Goal: Navigation & Orientation: Find specific page/section

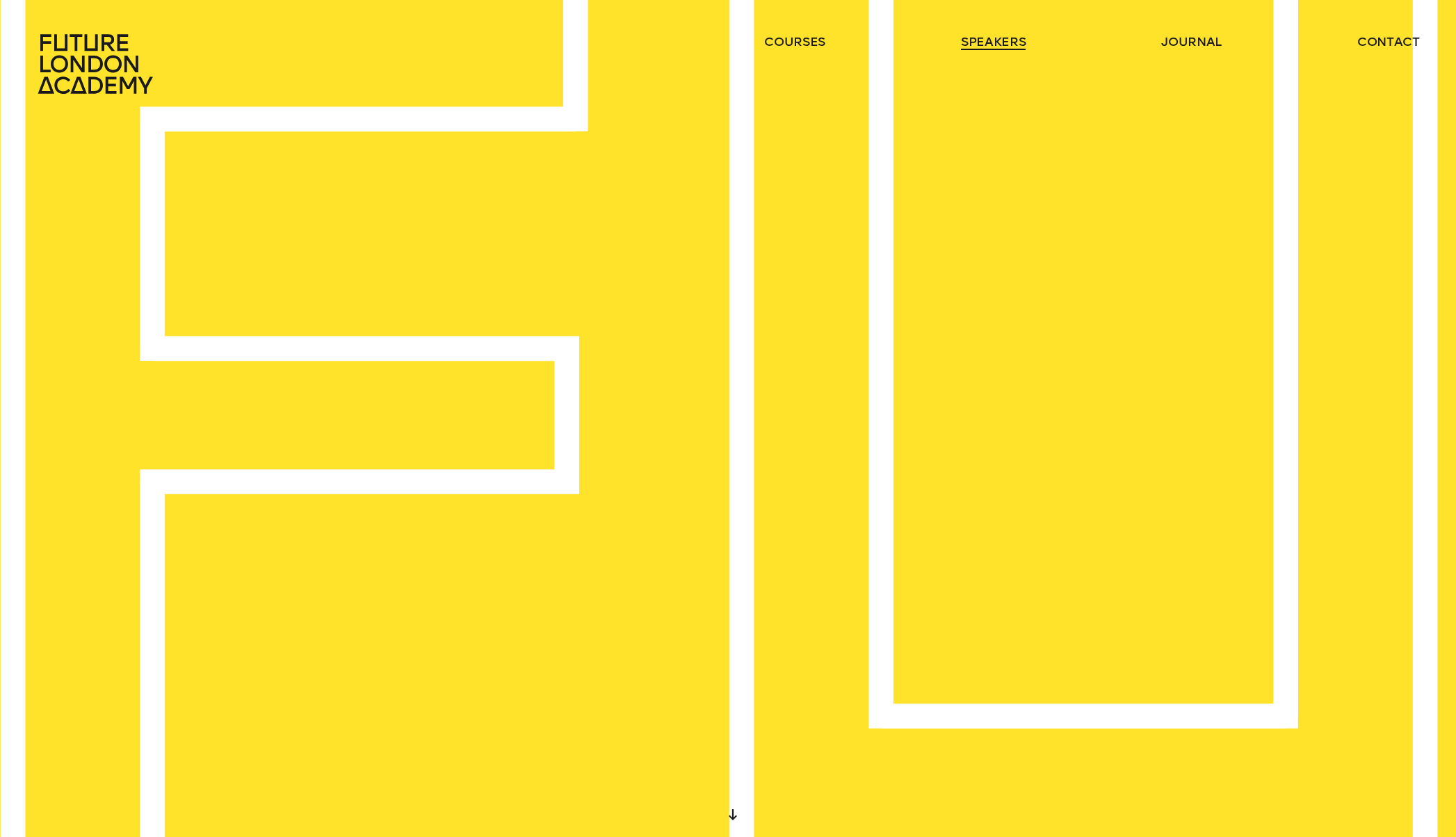
click at [980, 45] on link "speakers" at bounding box center [993, 42] width 65 height 16
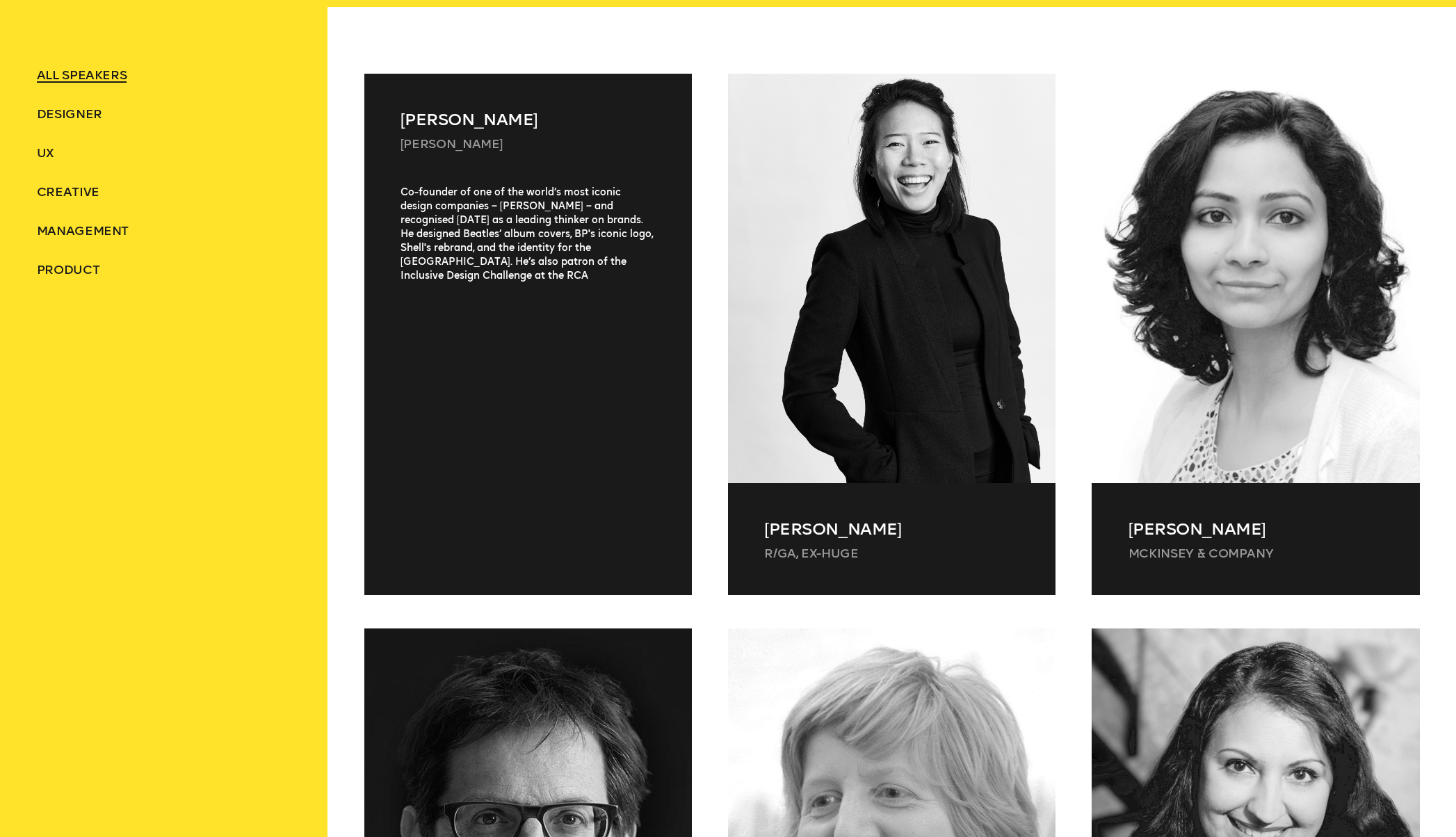
scroll to position [709, 0]
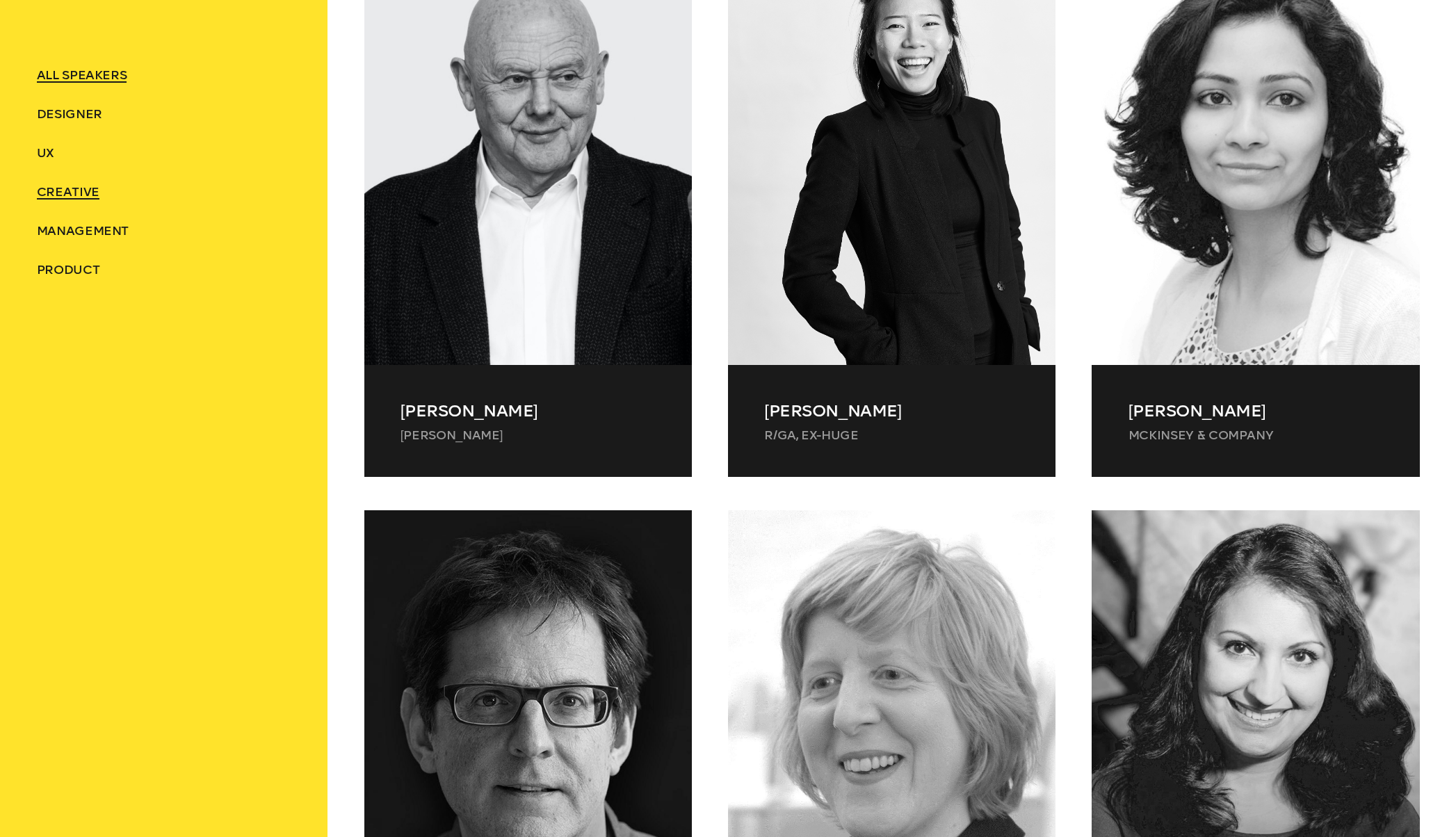
click at [55, 193] on span "Creative" at bounding box center [67, 191] width 63 height 15
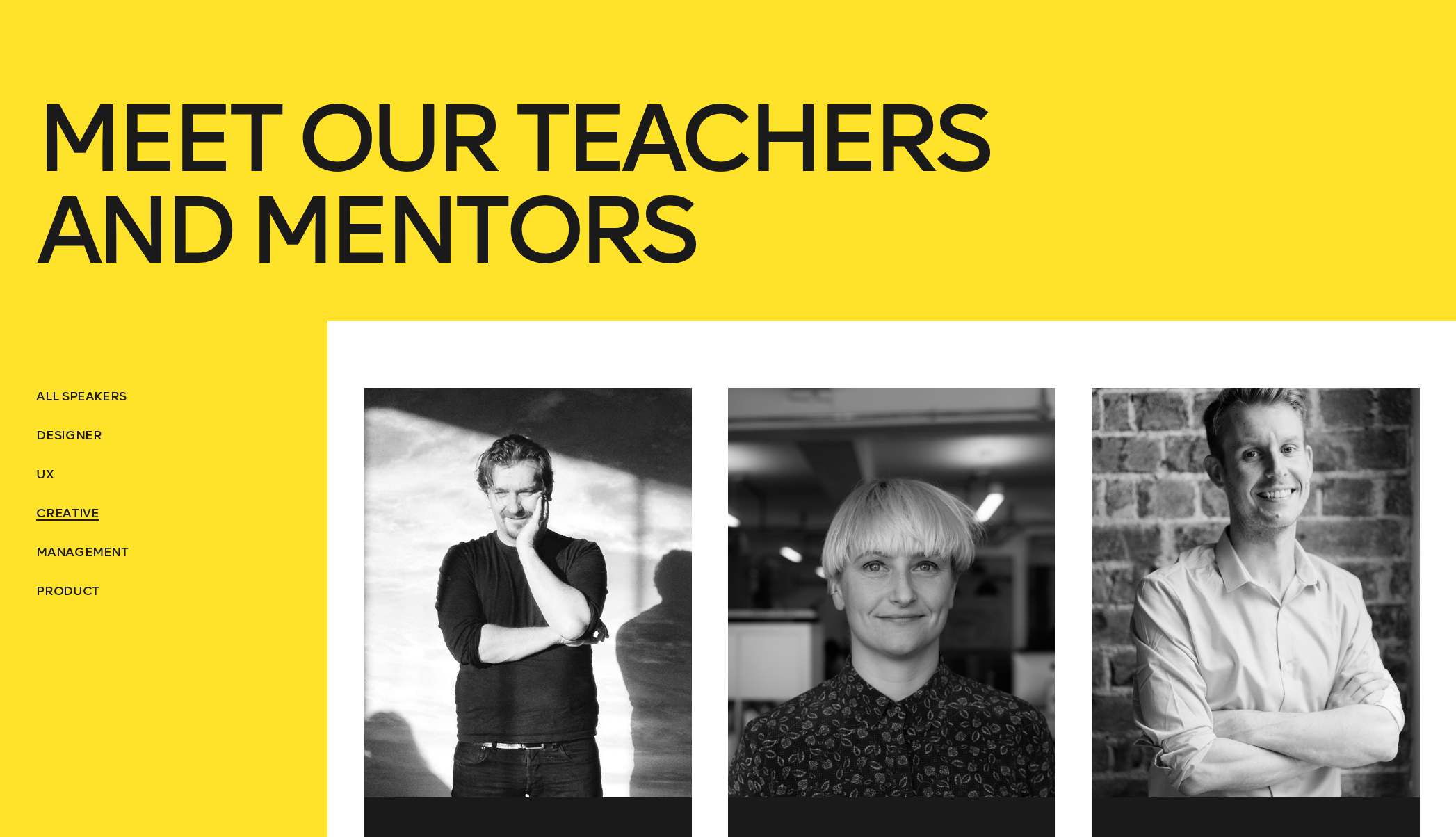
scroll to position [656, 0]
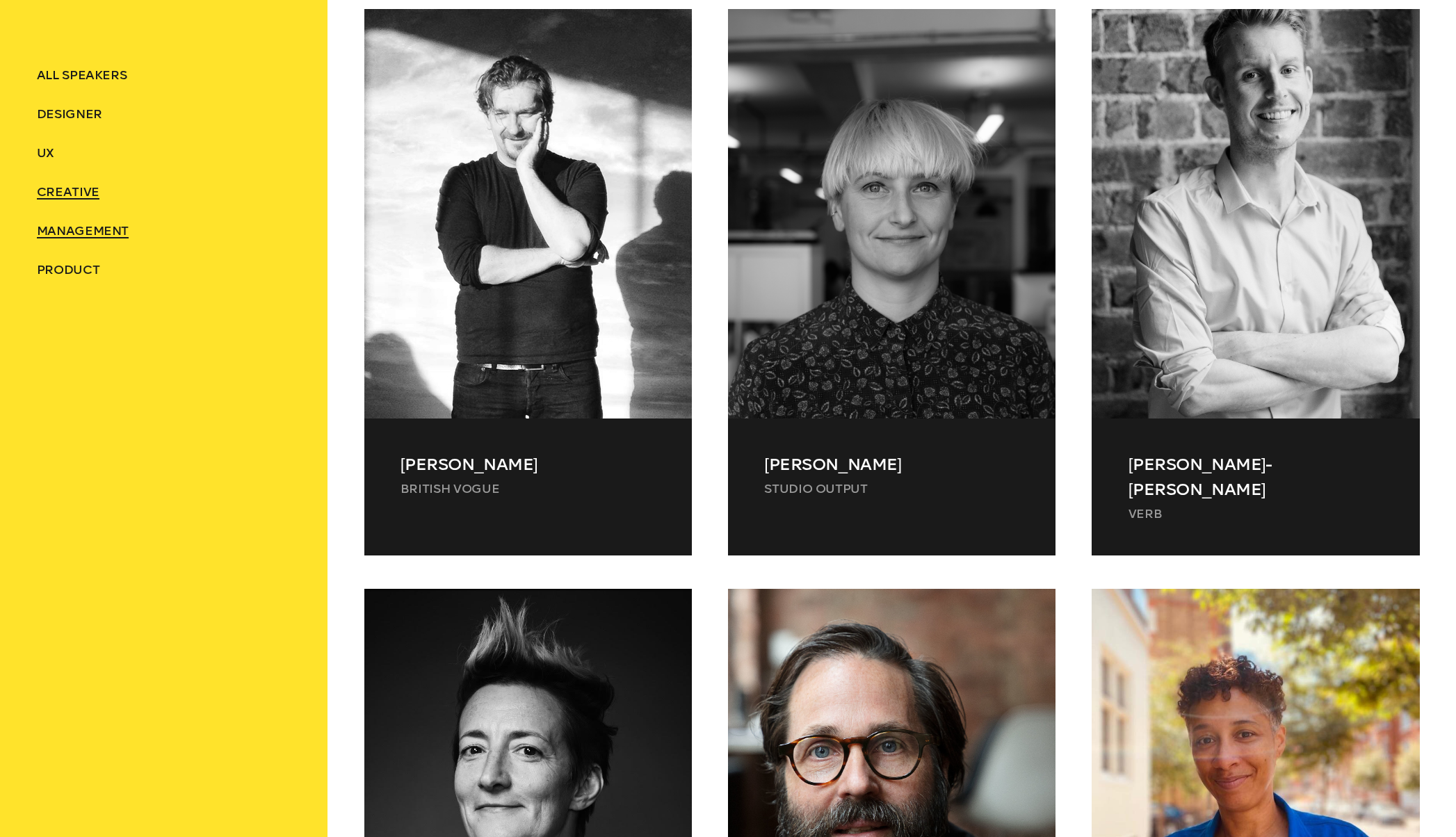
click at [81, 235] on span "Management" at bounding box center [82, 230] width 92 height 15
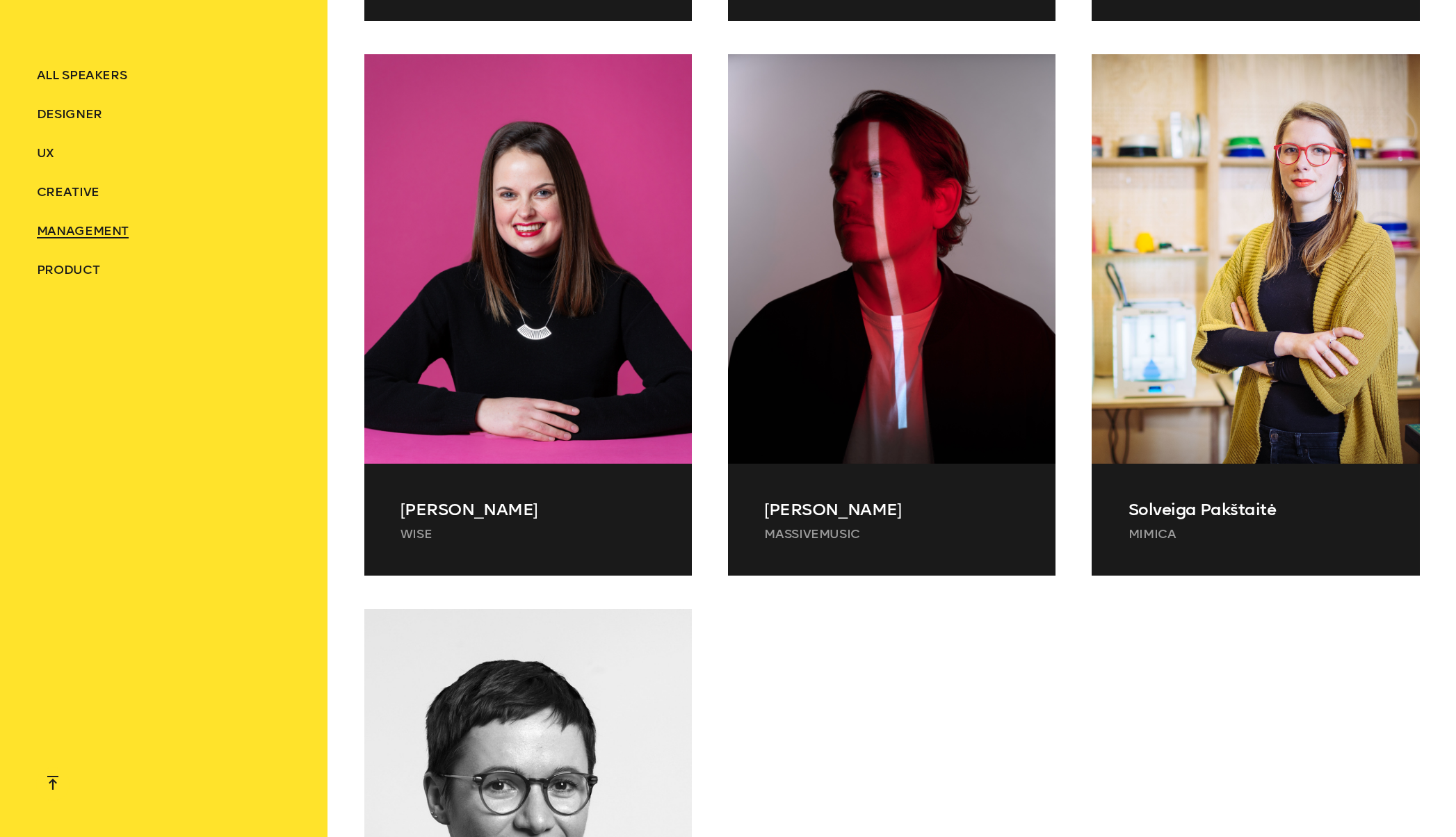
scroll to position [1581, 0]
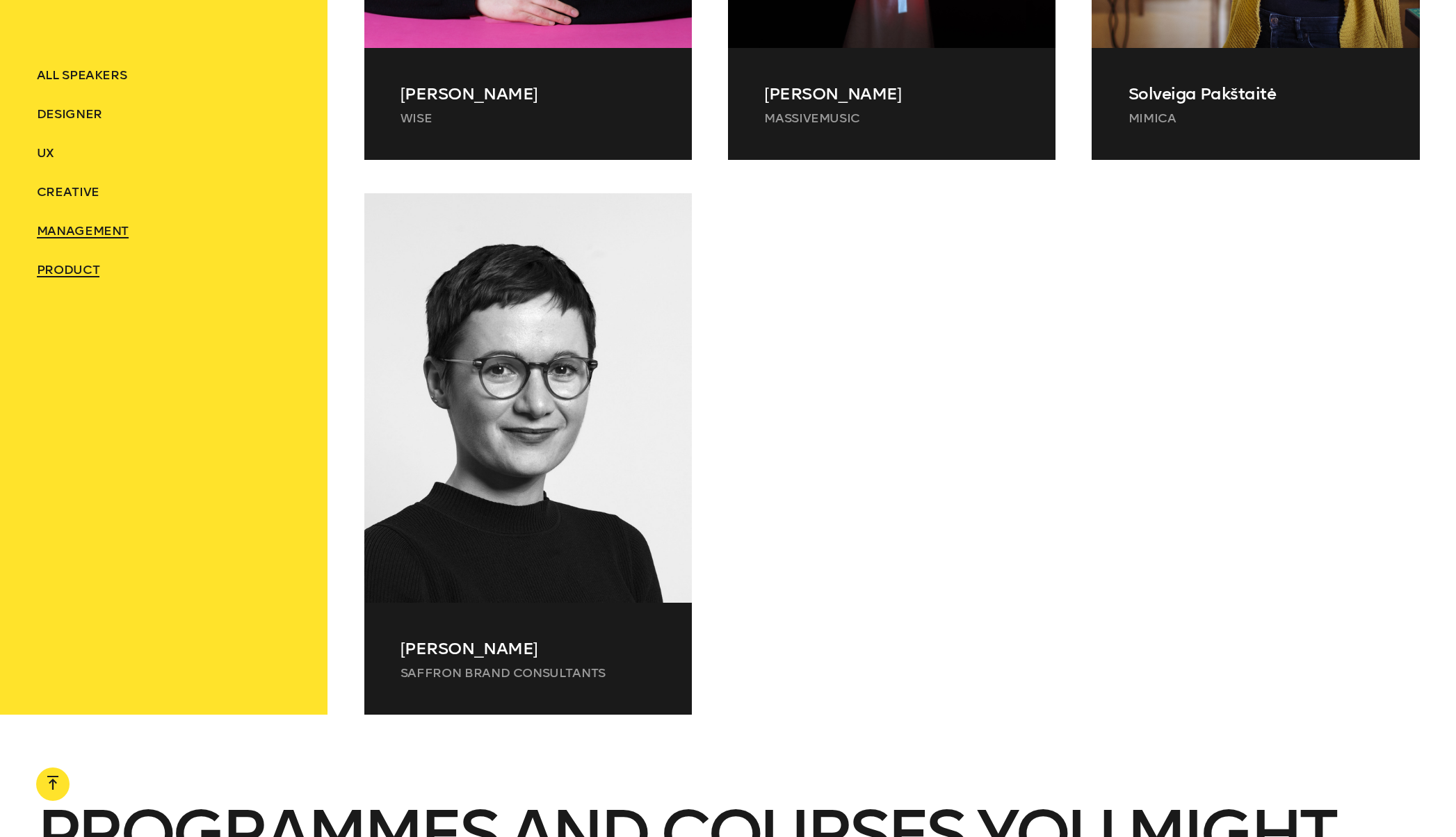
click at [46, 269] on span "Product" at bounding box center [67, 270] width 63 height 15
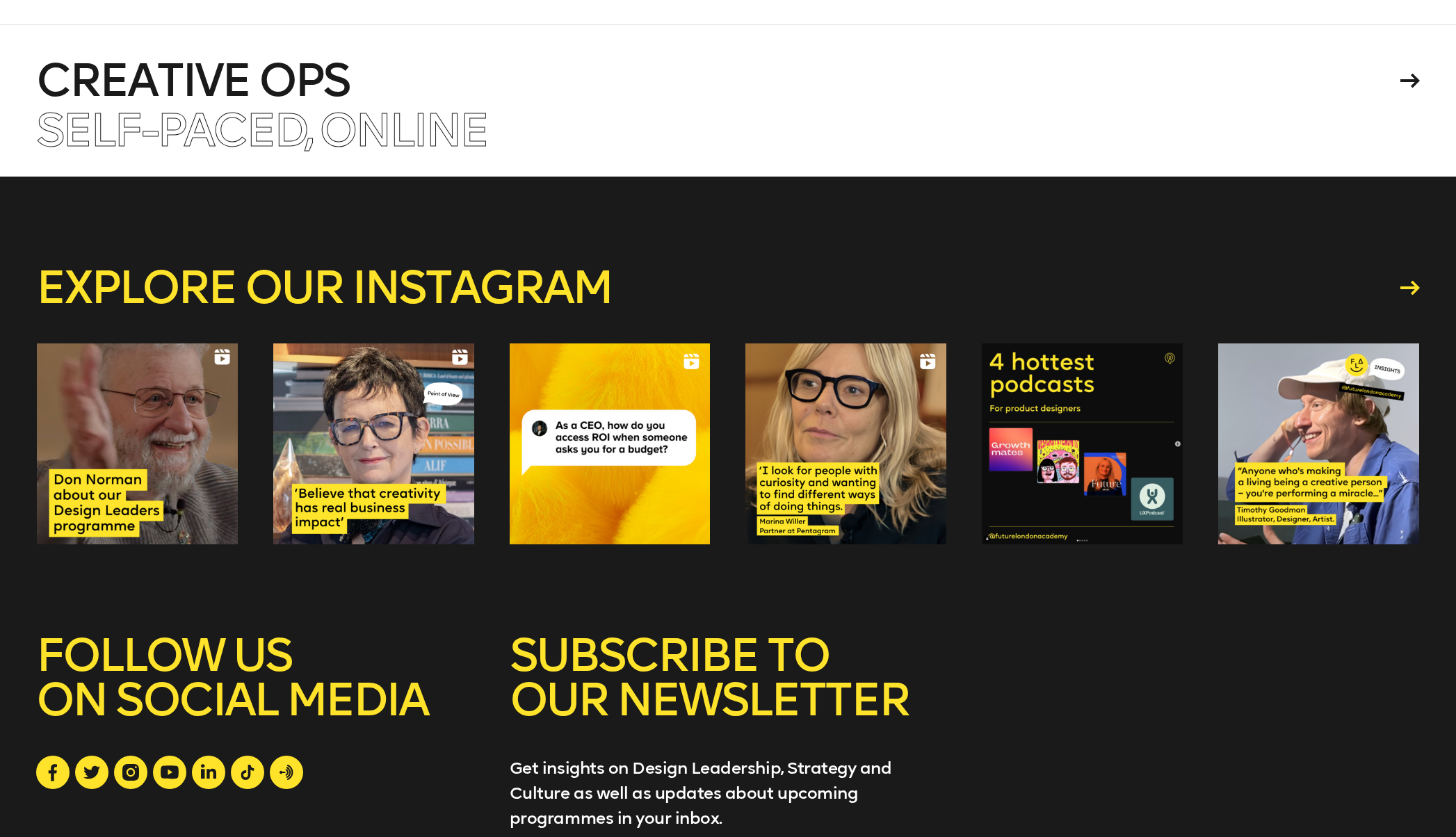
scroll to position [3691, 0]
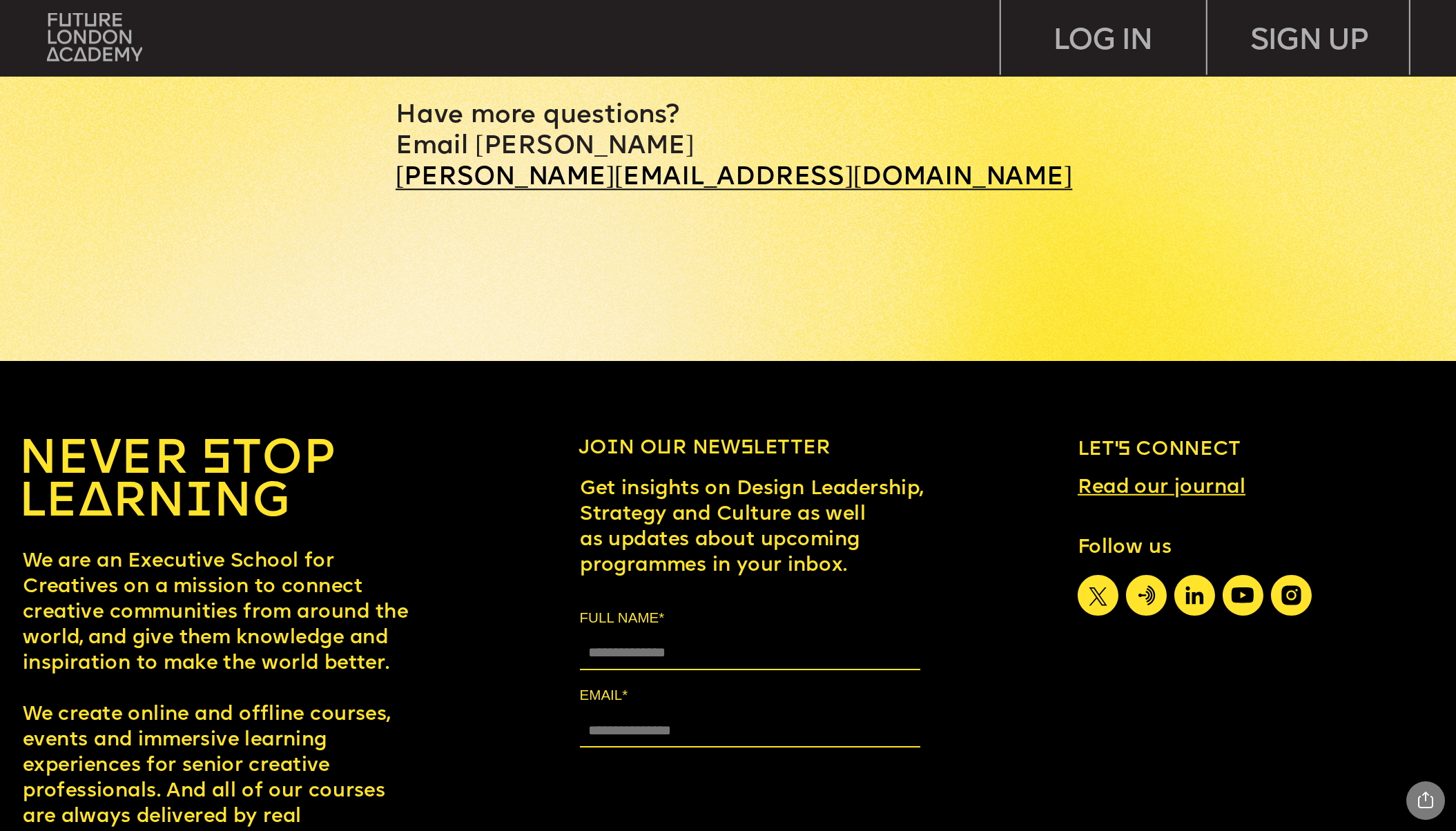
scroll to position [9083, 0]
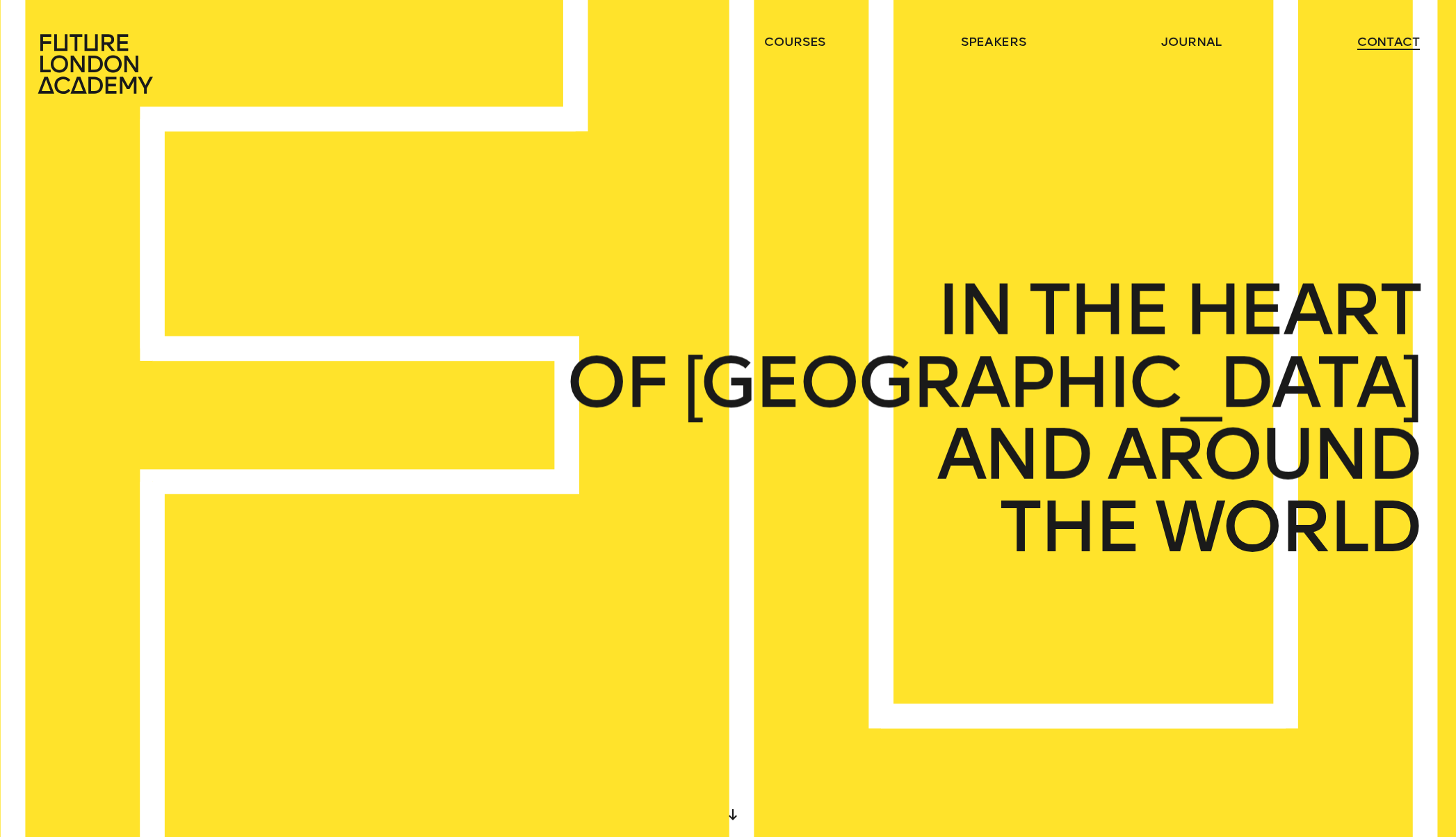
click at [1390, 40] on link "contact" at bounding box center [1388, 42] width 63 height 16
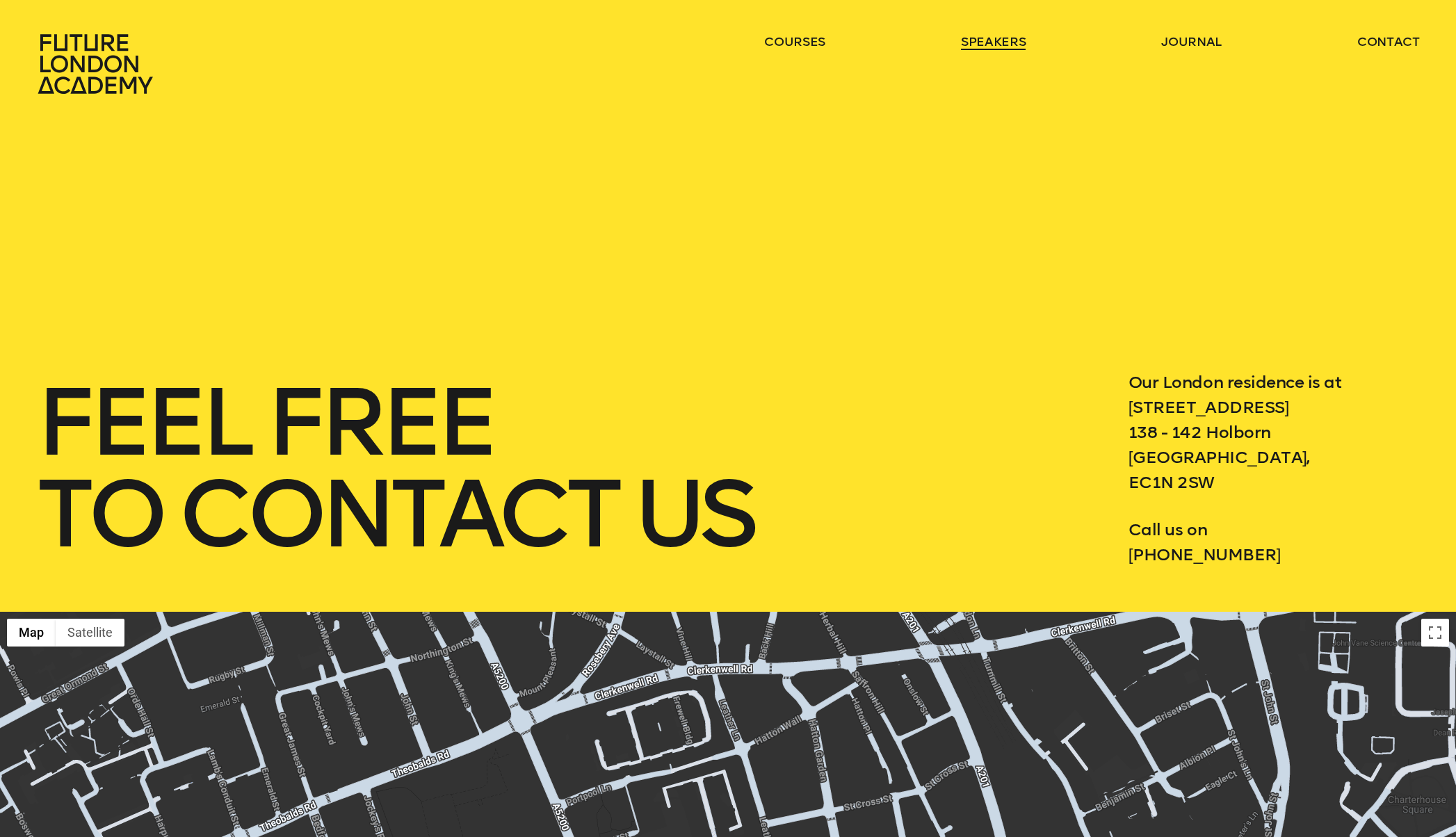
click at [979, 36] on link "speakers" at bounding box center [993, 42] width 65 height 16
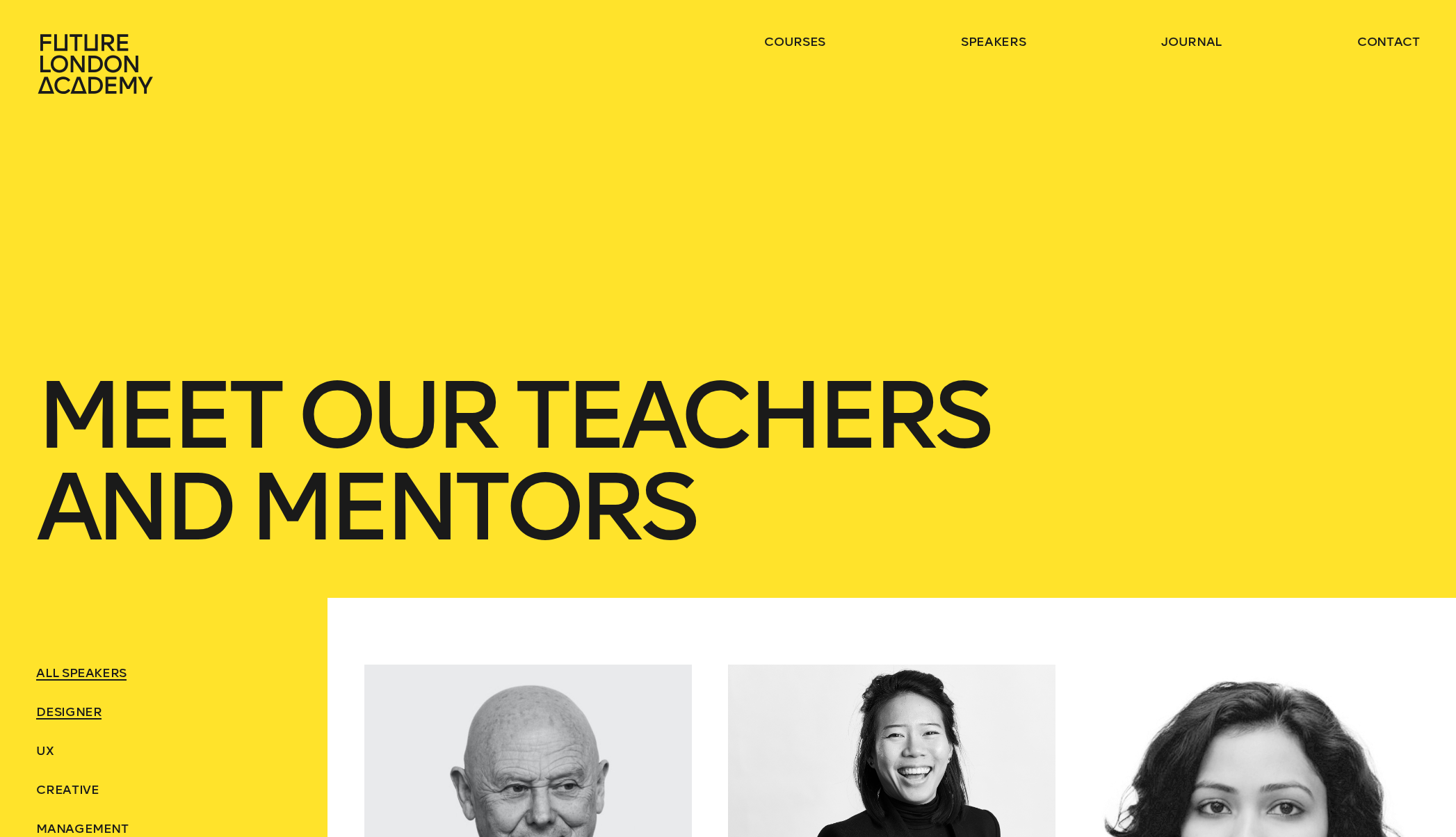
click at [78, 709] on span "Designer" at bounding box center [69, 711] width 66 height 15
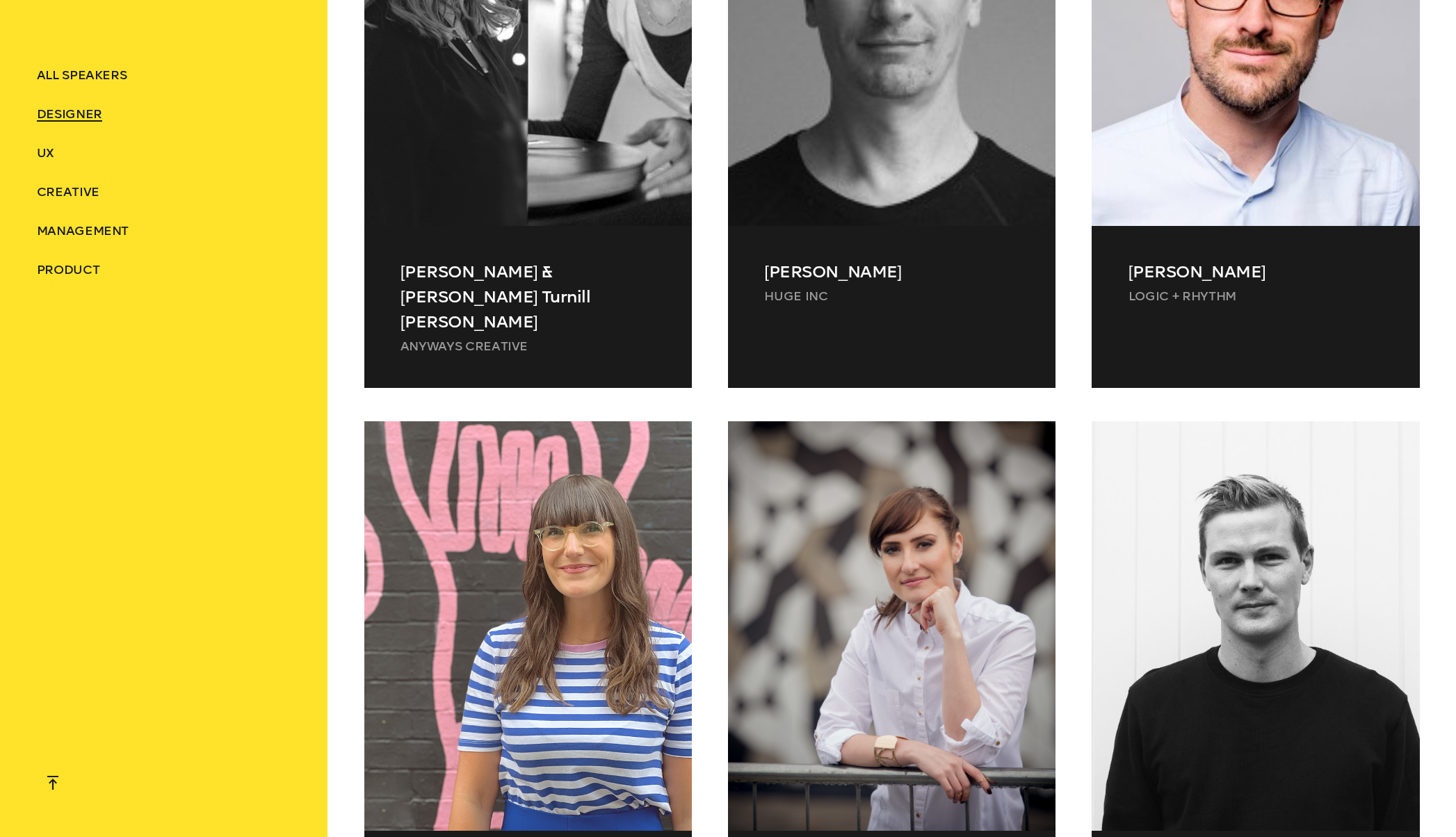
scroll to position [5049, 0]
